Goal: Task Accomplishment & Management: Manage account settings

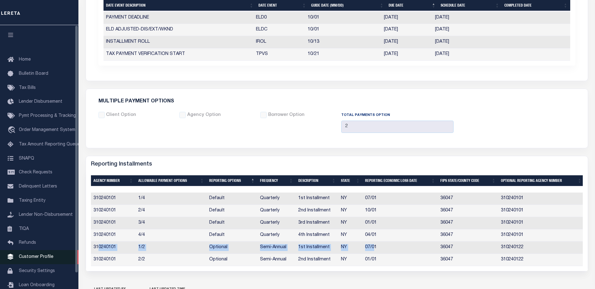
scroll to position [383, 0]
click at [32, 258] on span "Customer Profile" at bounding box center [36, 256] width 35 height 4
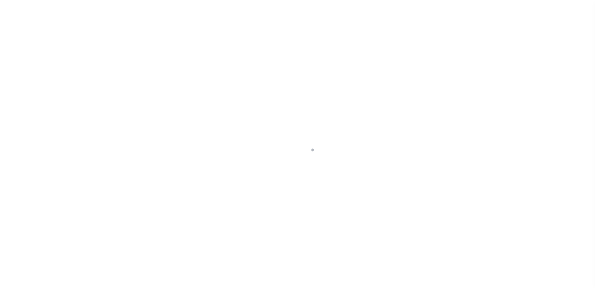
scroll to position [17, 0]
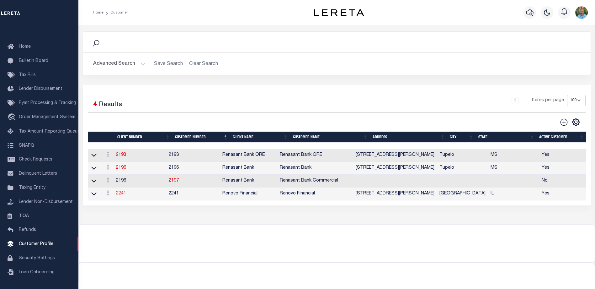
click at [121, 195] on link "2241" at bounding box center [121, 193] width 10 height 4
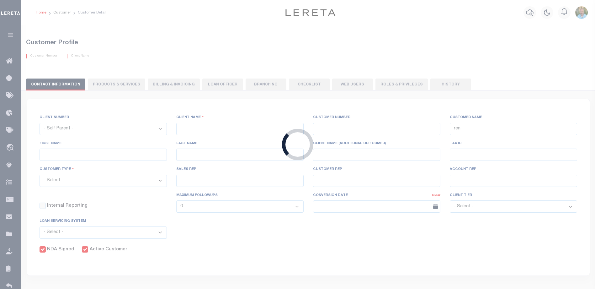
select select
type input "Renovo Financial"
type input "2241"
type input "Renovo Financial"
type input "Steven"
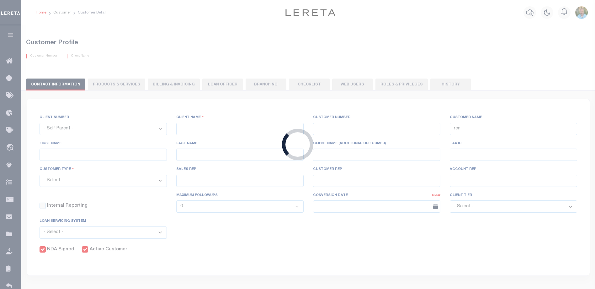
type input "Klemp"
select select "Mixed Portfolio"
type input "Tiffany Stringfellow"
type input "Barbara Kendrick"
type input "Debbie Vecellio"
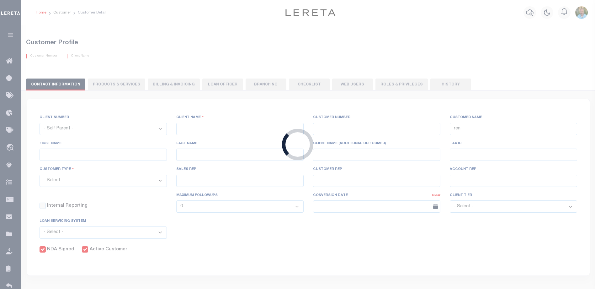
checkbox input "true"
select select
type textarea "$1.10 monthly tracking fee per parcel per month for Refi Parcel in excess of 5 …"
type input "90"
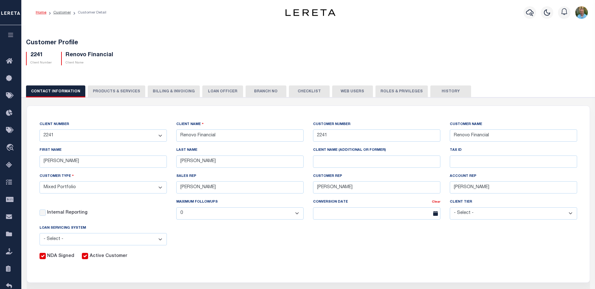
click at [115, 93] on button "PRODUCTS & SERVICES" at bounding box center [116, 91] width 57 height 12
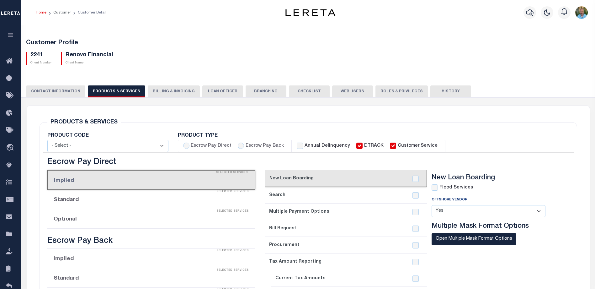
select select "STX"
radio input "true"
checkbox input "true"
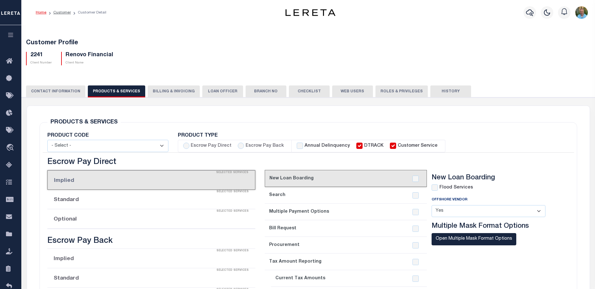
checkbox input "true"
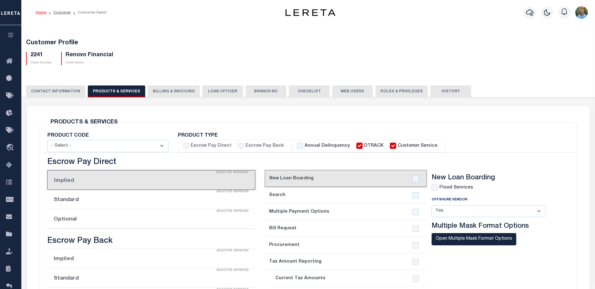
checkbox input "true"
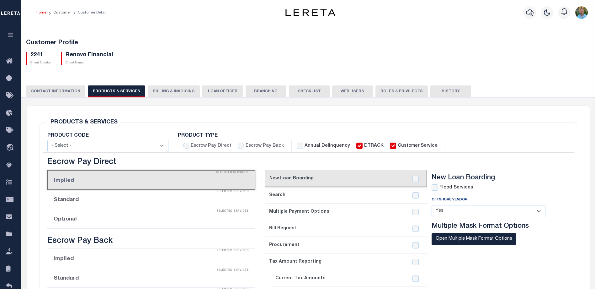
checkbox input "true"
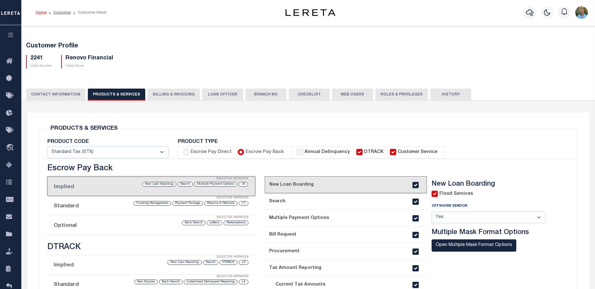
click at [164, 89] on button "Billing & Invoicing" at bounding box center [174, 94] width 52 height 12
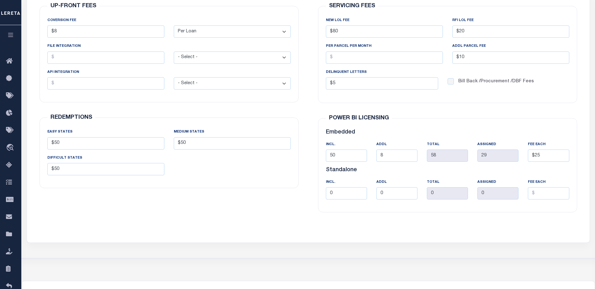
scroll to position [94, 0]
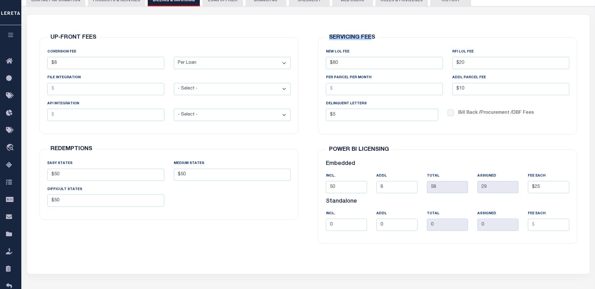
drag, startPoint x: 327, startPoint y: 37, endPoint x: 371, endPoint y: 37, distance: 44.2
click at [371, 37] on h6 "SERVICING FEES" at bounding box center [352, 37] width 52 height 5
drag, startPoint x: 326, startPoint y: 77, endPoint x: 373, endPoint y: 78, distance: 47.1
click at [373, 78] on div "PER PARCEL PER MONTH" at bounding box center [384, 84] width 117 height 21
click at [469, 130] on div "SERVICING FEES NEW LOL FEE $80 RFI LOL Fee $20 PER PARCEL PER MONTH $10 $5" at bounding box center [447, 85] width 259 height 97
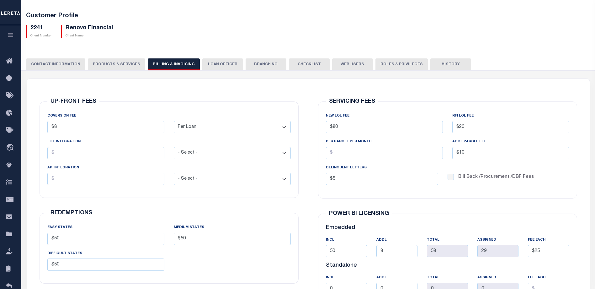
scroll to position [0, 0]
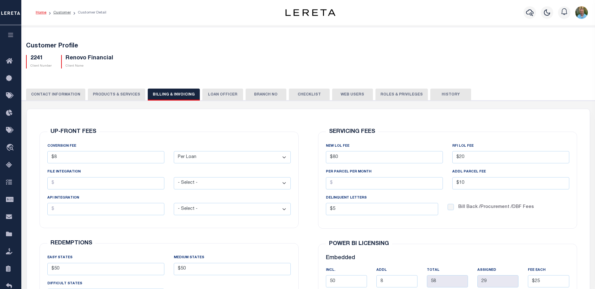
click at [62, 13] on link "Customer" at bounding box center [62, 13] width 18 height 4
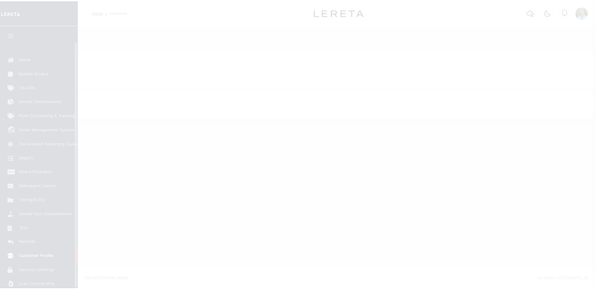
scroll to position [17, 0]
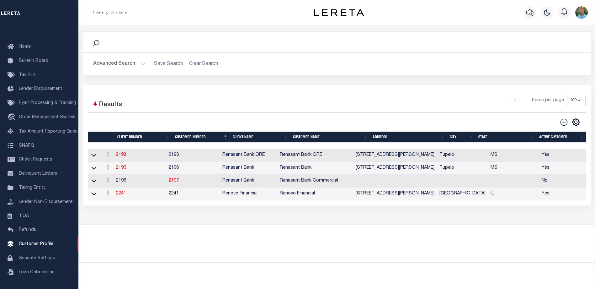
click at [118, 66] on button "Advanced Search" at bounding box center [119, 64] width 52 height 12
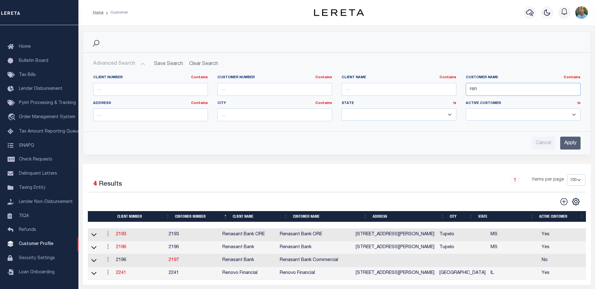
drag, startPoint x: 511, startPoint y: 93, endPoint x: 457, endPoint y: 92, distance: 54.0
click at [457, 92] on div "Client Number Contains Contains Is Customer Number Contains Contains Is Contains" at bounding box center [336, 100] width 497 height 51
type input "storm"
click at [570, 141] on input "Apply" at bounding box center [570, 142] width 20 height 13
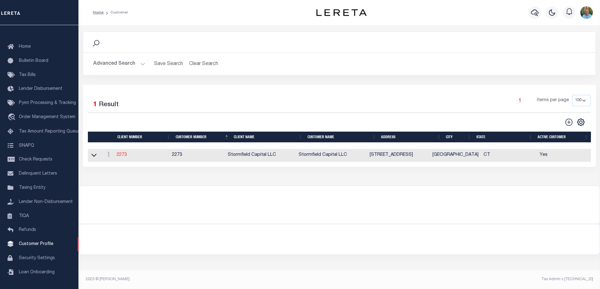
click at [122, 155] on link "2273" at bounding box center [122, 154] width 10 height 4
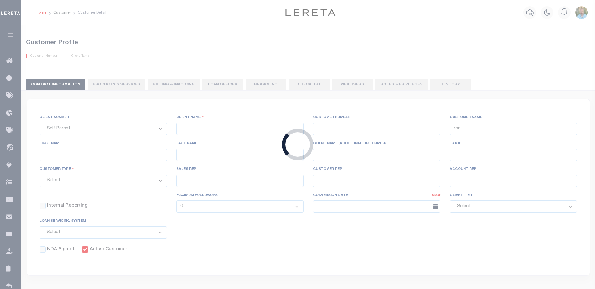
select select
type input "Stormfield Capital LLC"
type input "2273"
type input "Stormfield Capital LLC"
type input "Debra"
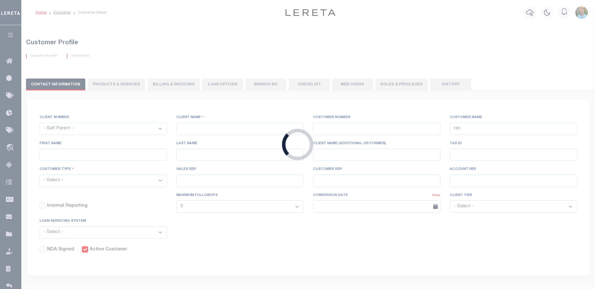
type input "Dorin"
type input "John Stachowsky"
type input "Debbie Vecellio"
select select "OTH"
checkbox input "true"
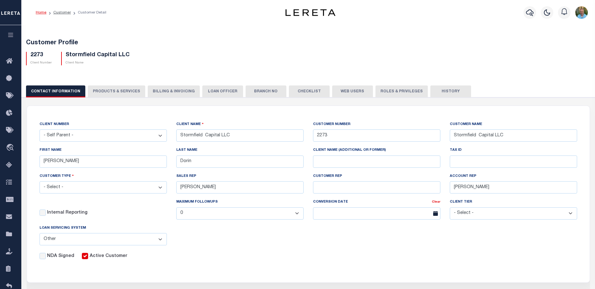
click at [445, 91] on button "History" at bounding box center [451, 91] width 41 height 12
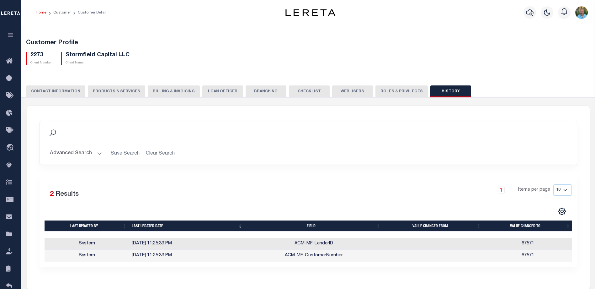
scroll to position [31, 0]
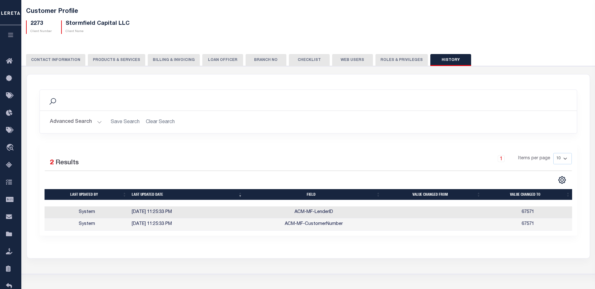
click at [111, 59] on button "PRODUCTS & SERVICES" at bounding box center [116, 60] width 57 height 12
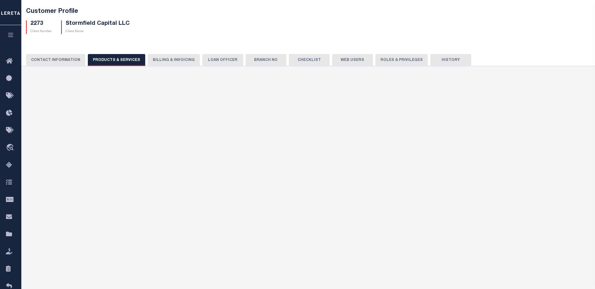
select select "STX"
radio input "true"
checkbox input "true"
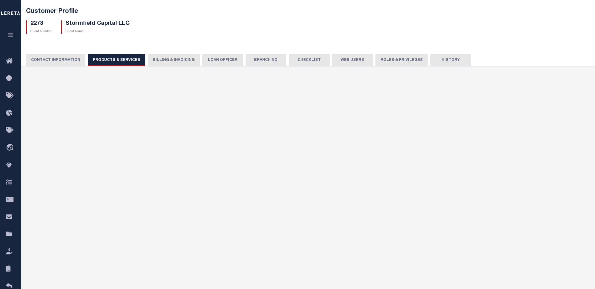
checkbox input "true"
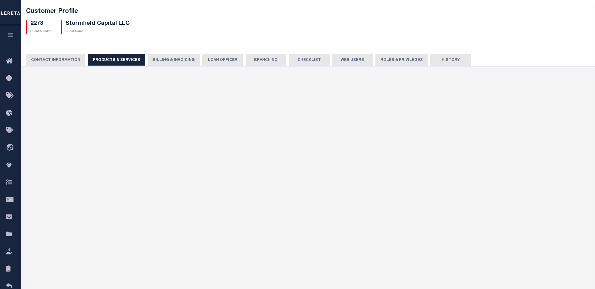
checkbox input "true"
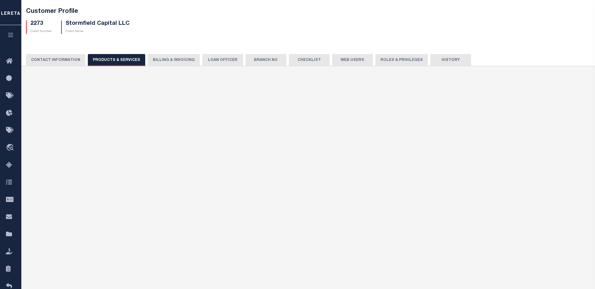
checkbox input "true"
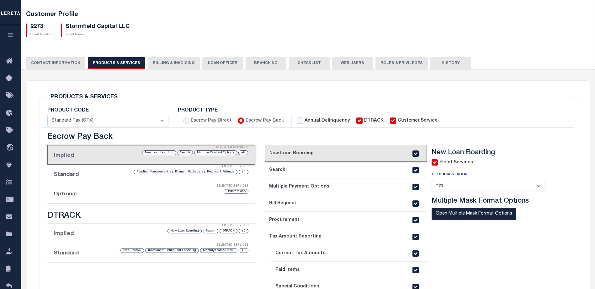
click at [157, 64] on button "Billing & Invoicing" at bounding box center [174, 63] width 52 height 12
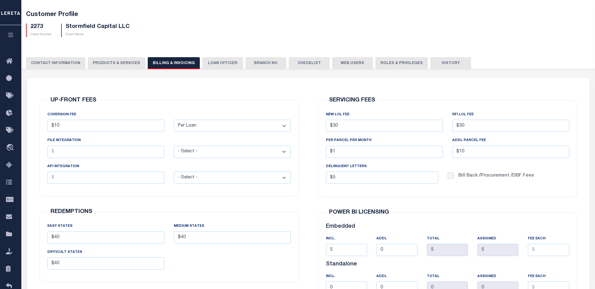
click at [55, 64] on button "CONTACT INFORMATION" at bounding box center [55, 63] width 59 height 12
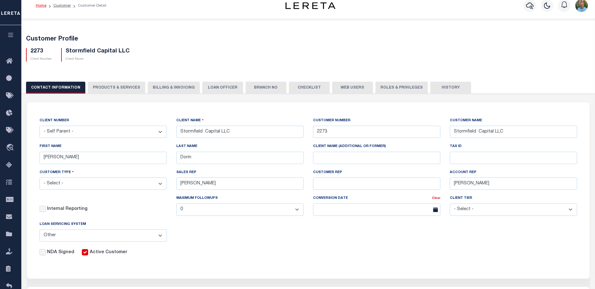
scroll to position [0, 0]
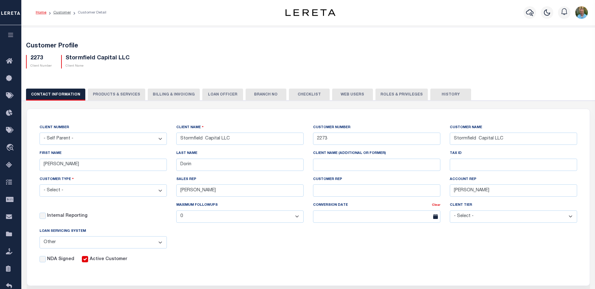
click at [305, 94] on button "Checklist" at bounding box center [309, 94] width 41 height 12
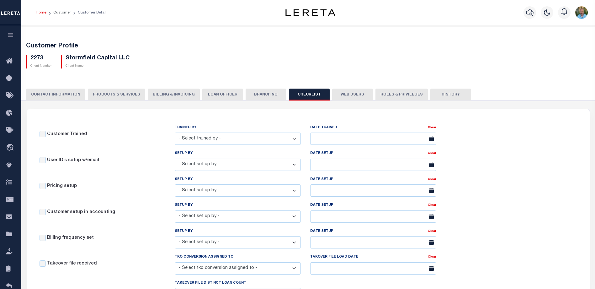
click at [57, 96] on button "CONTACT INFORMATION" at bounding box center [55, 94] width 59 height 12
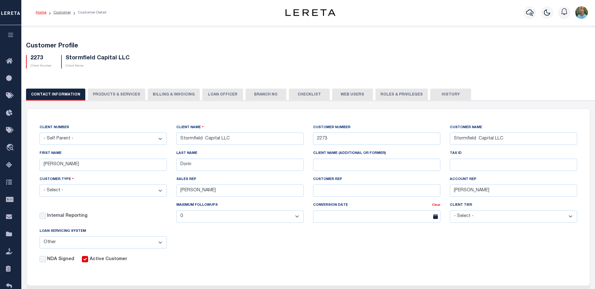
click at [168, 94] on button "Billing & Invoicing" at bounding box center [174, 94] width 52 height 12
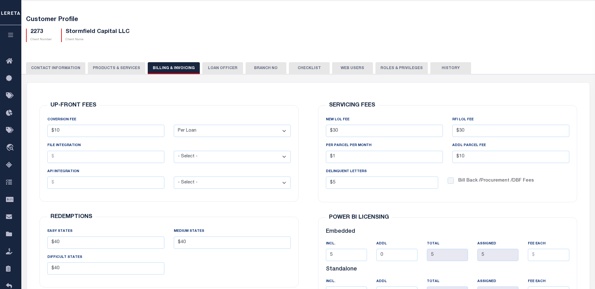
scroll to position [63, 0]
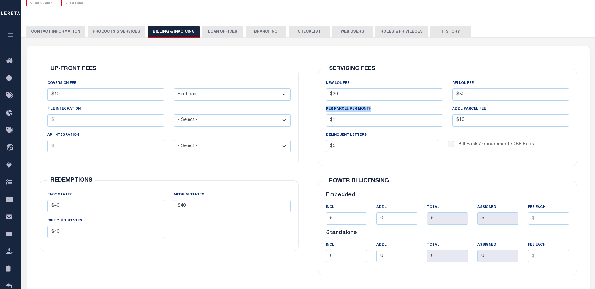
drag, startPoint x: 371, startPoint y: 110, endPoint x: 324, endPoint y: 108, distance: 47.8
click at [324, 108] on div "PER PARCEL PER MONTH $1" at bounding box center [384, 118] width 126 height 26
